Goal: Task Accomplishment & Management: Complete application form

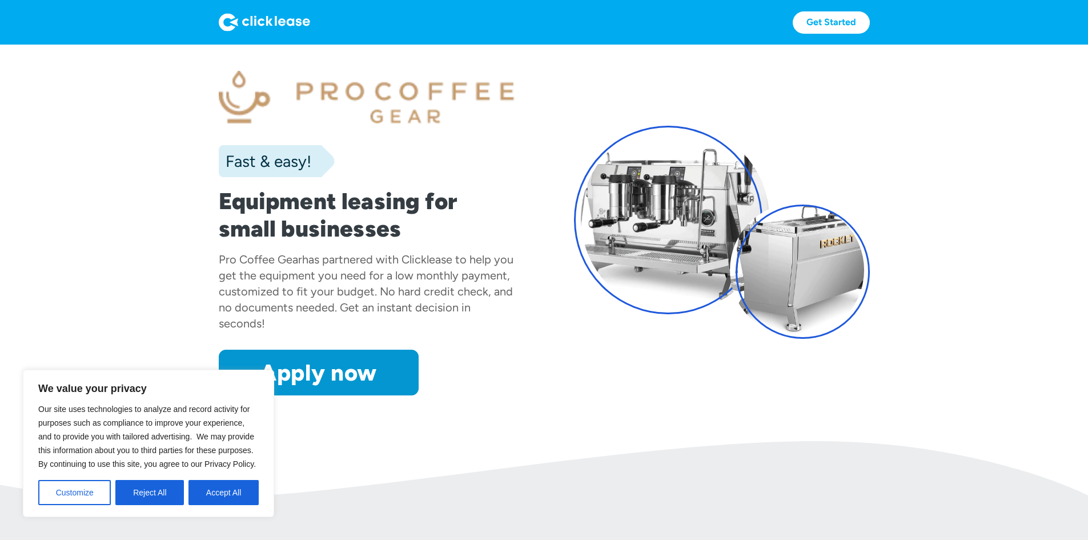
click at [247, 484] on button "Accept All" at bounding box center [223, 492] width 70 height 25
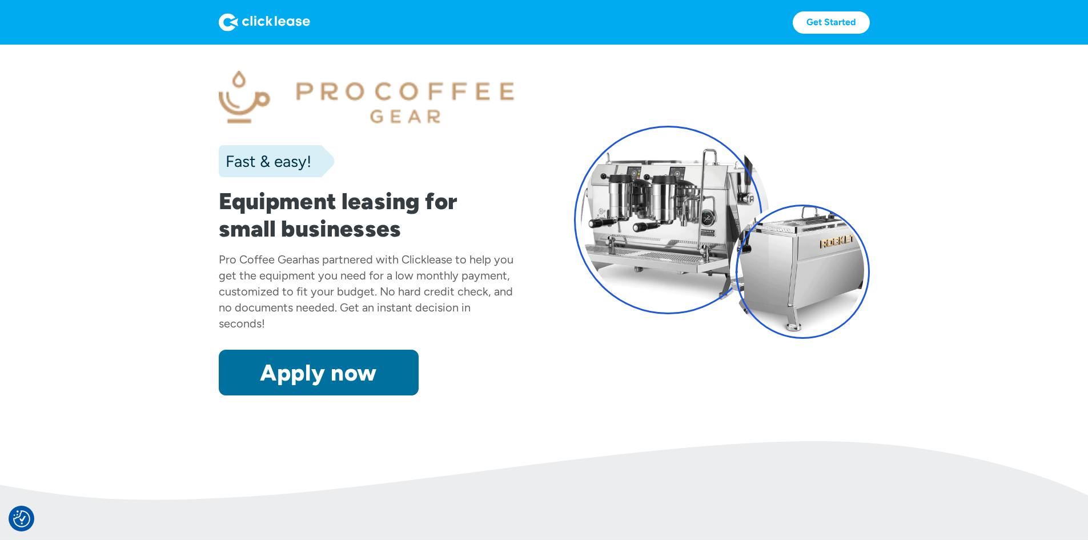
click at [224, 395] on link "Apply now" at bounding box center [319, 373] width 200 height 46
